Goal: Information Seeking & Learning: Stay updated

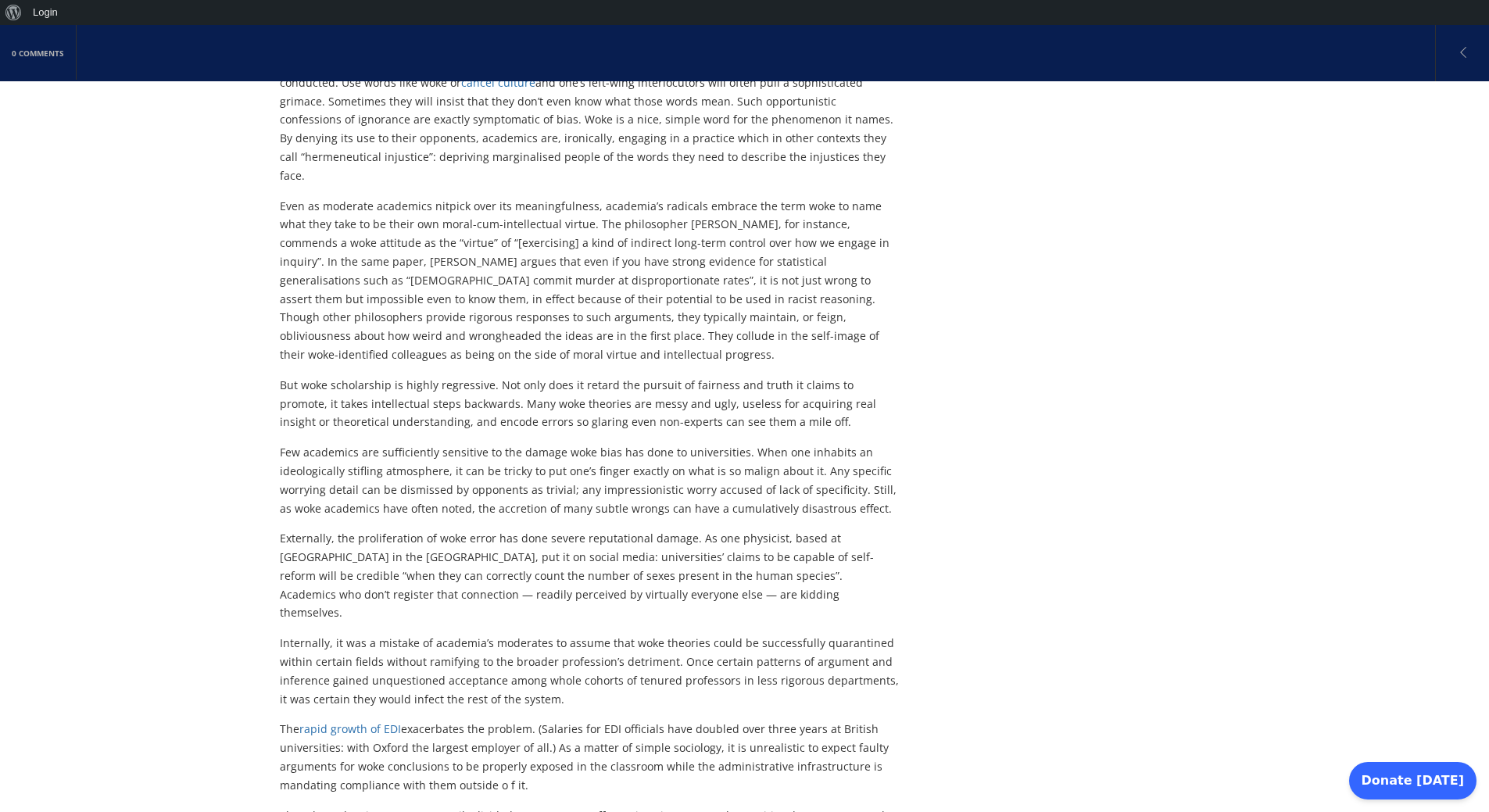
scroll to position [1969, 0]
